Goal: Task Accomplishment & Management: Manage account settings

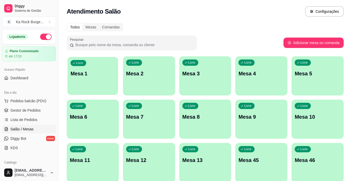
click at [95, 68] on div "Livre Mesa 1" at bounding box center [93, 73] width 51 height 32
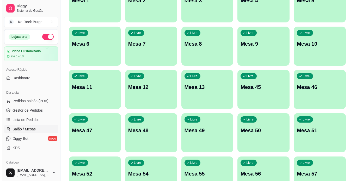
scroll to position [152, 0]
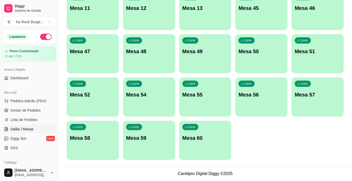
click at [195, 135] on div "Livre Mesa 60" at bounding box center [205, 137] width 52 height 33
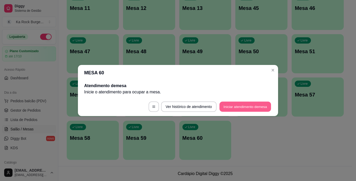
click at [259, 107] on button "Iniciar atendimento de mesa" at bounding box center [245, 107] width 52 height 10
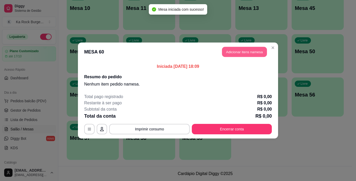
click at [254, 56] on button "Adicionar itens na mesa" at bounding box center [244, 52] width 45 height 10
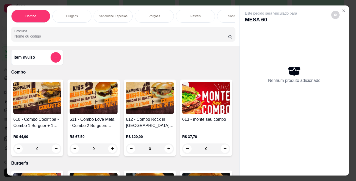
click at [73, 14] on p "Burger's" at bounding box center [71, 16] width 11 height 4
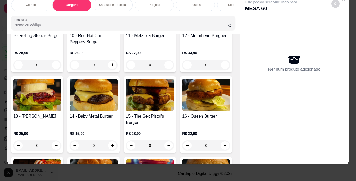
scroll to position [208, 0]
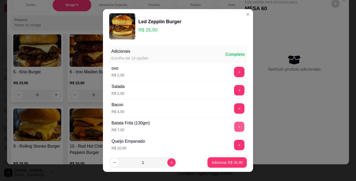
click at [234, 124] on button "+" at bounding box center [239, 126] width 10 height 10
click at [220, 163] on p "Adicionar R$ 33,90" at bounding box center [227, 162] width 30 height 5
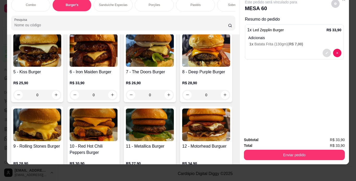
click at [326, 49] on button "decrease-product-quantity" at bounding box center [327, 53] width 8 height 8
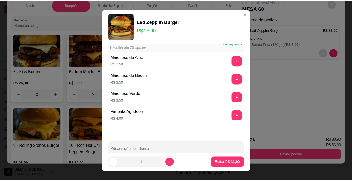
scroll to position [219, 0]
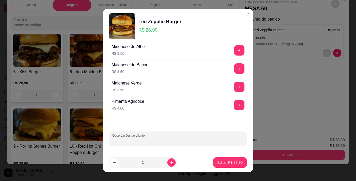
click at [174, 142] on input "Observações do cliente" at bounding box center [177, 140] width 131 height 5
type input "sem picles"
click at [219, 158] on button "Editar R$ 33,90" at bounding box center [230, 162] width 33 height 10
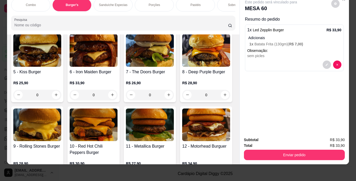
click at [168, 26] on div "0" at bounding box center [150, 20] width 48 height 10
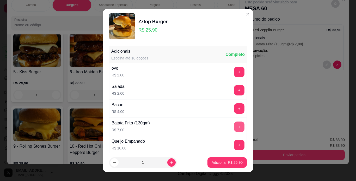
click at [234, 129] on button "+" at bounding box center [239, 126] width 10 height 10
click at [222, 162] on p "Adicionar R$ 32,90" at bounding box center [227, 162] width 30 height 5
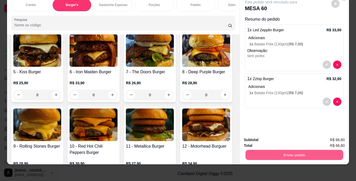
click at [260, 150] on button "Enviar pedido" at bounding box center [294, 155] width 98 height 10
click at [326, 138] on button "Enviar pedido" at bounding box center [331, 138] width 29 height 10
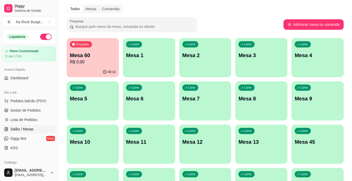
scroll to position [0, 0]
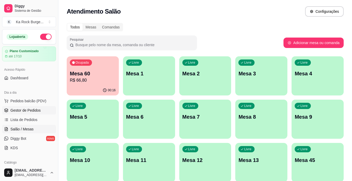
click at [38, 111] on span "Gestor de Pedidos" at bounding box center [25, 110] width 30 height 5
click at [106, 82] on p "R$ 66,80" at bounding box center [93, 80] width 45 height 6
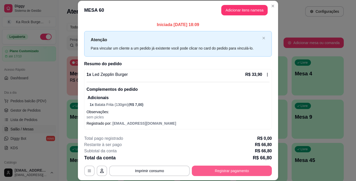
click at [211, 170] on button "Registrar pagamento" at bounding box center [232, 171] width 80 height 10
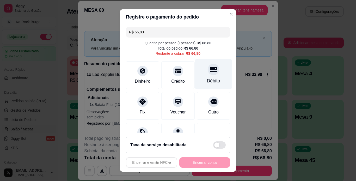
click at [207, 78] on div "Débito" at bounding box center [213, 80] width 13 height 7
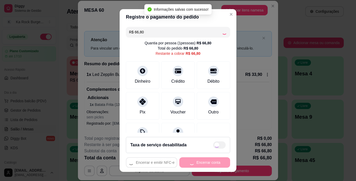
type input "R$ 0,00"
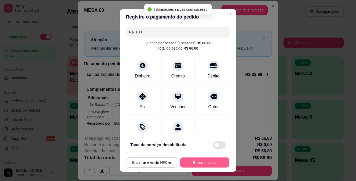
click at [212, 165] on button "Encerrar conta" at bounding box center [204, 162] width 49 height 10
